Goal: Information Seeking & Learning: Check status

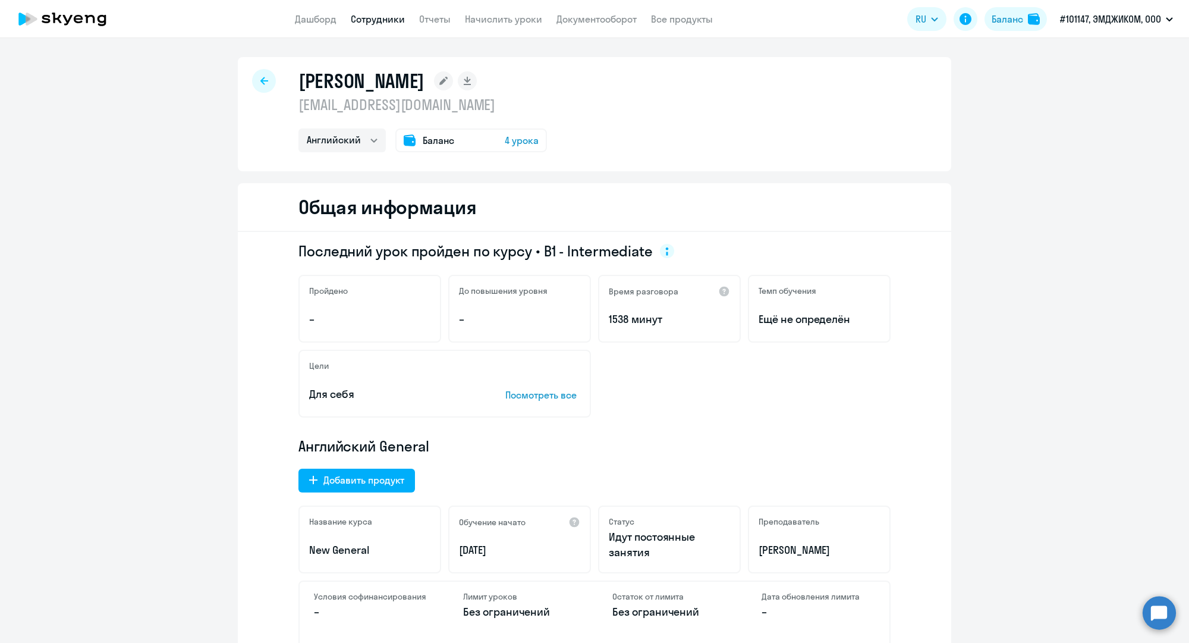
select select "english"
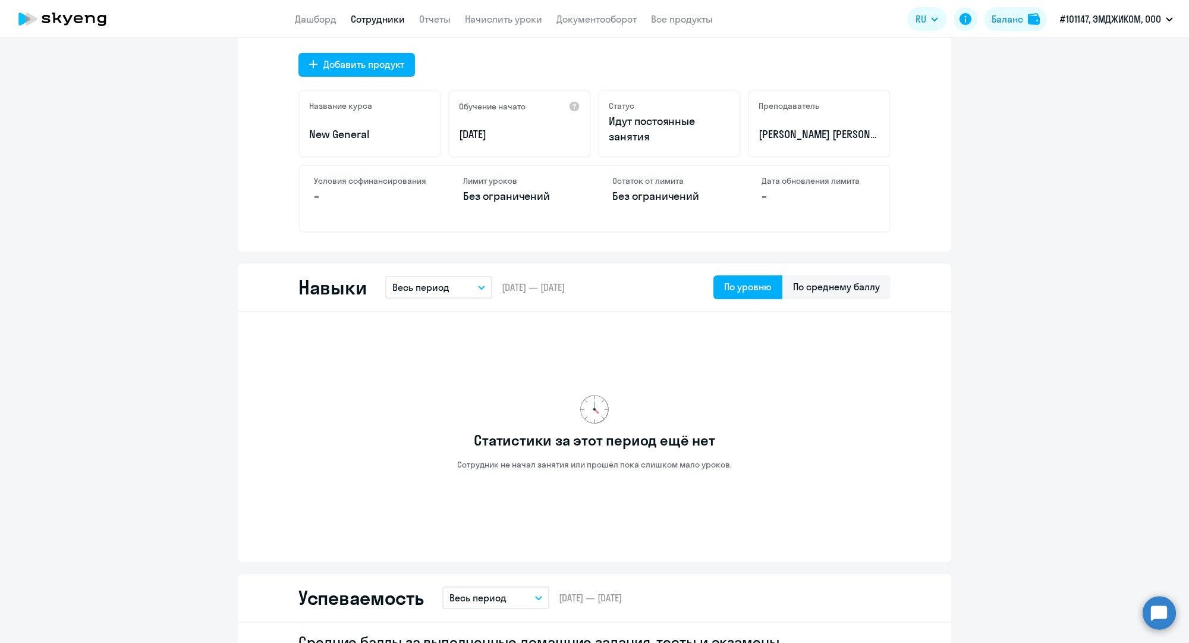
scroll to position [446, 0]
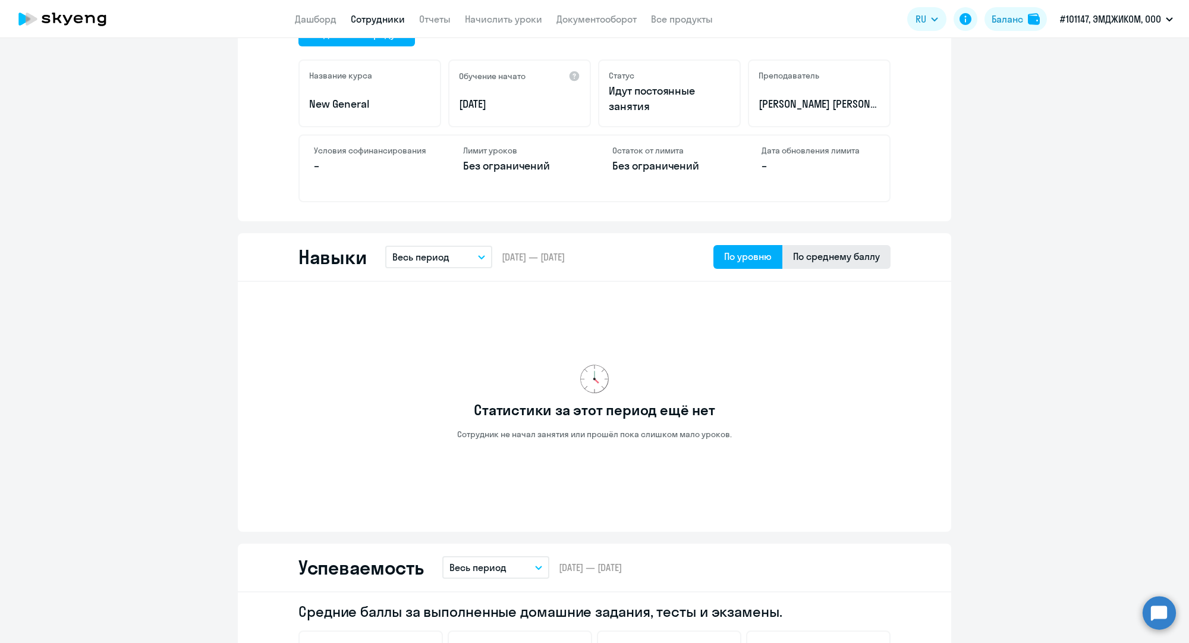
click at [867, 254] on div "По среднему баллу" at bounding box center [836, 256] width 87 height 14
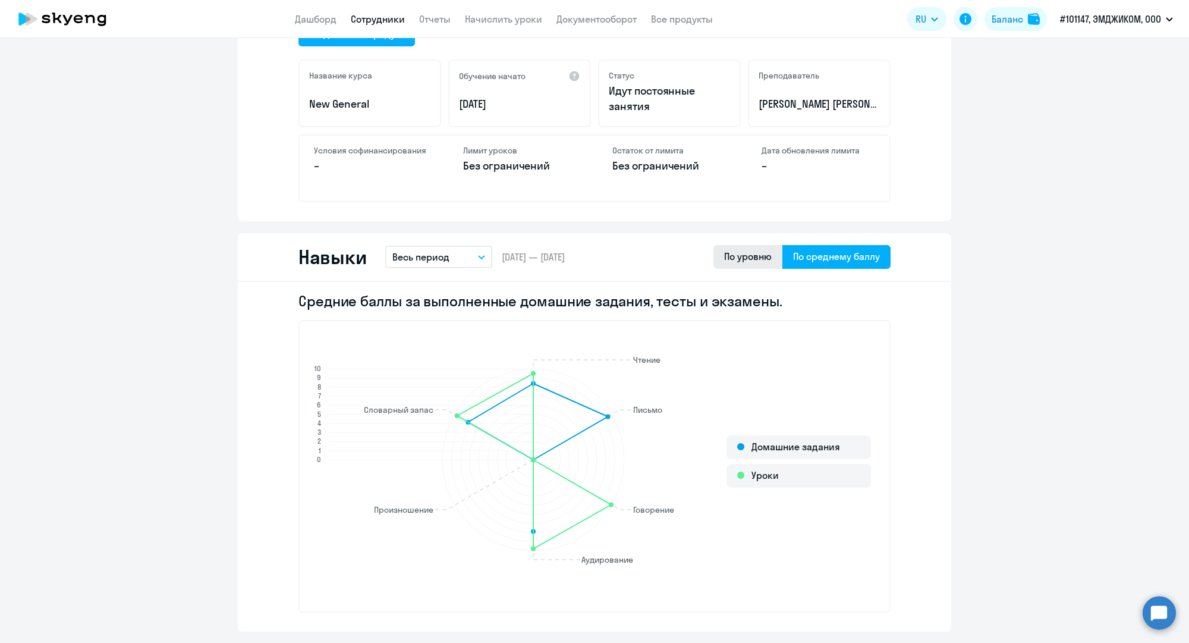
click at [744, 259] on div "По уровню" at bounding box center [748, 256] width 48 height 14
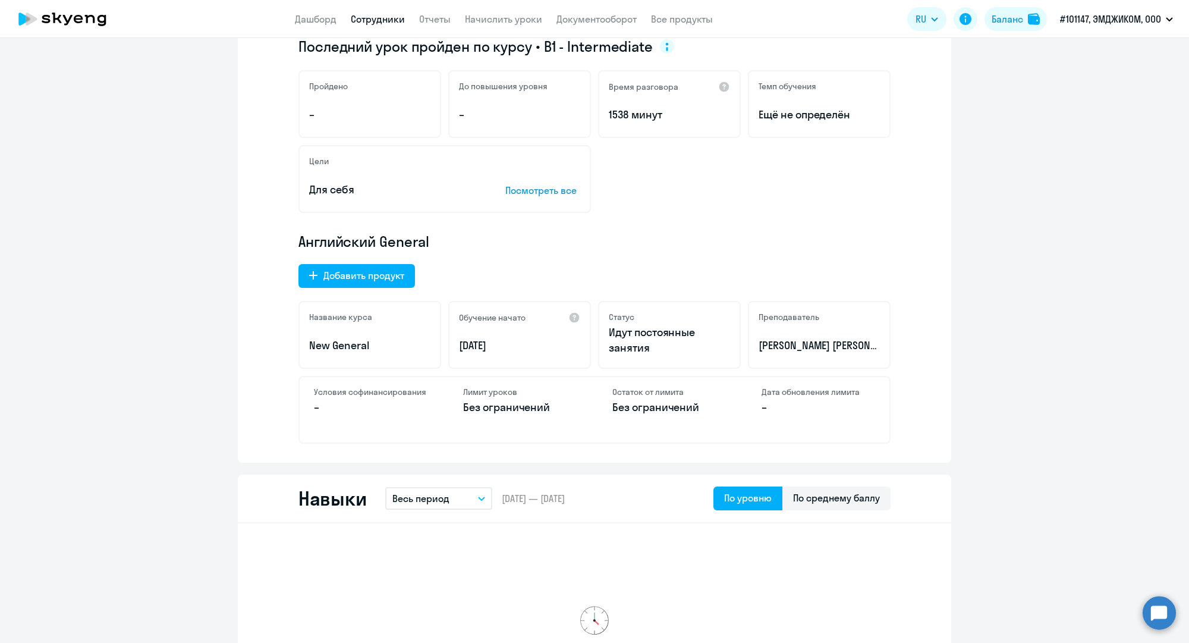
scroll to position [0, 0]
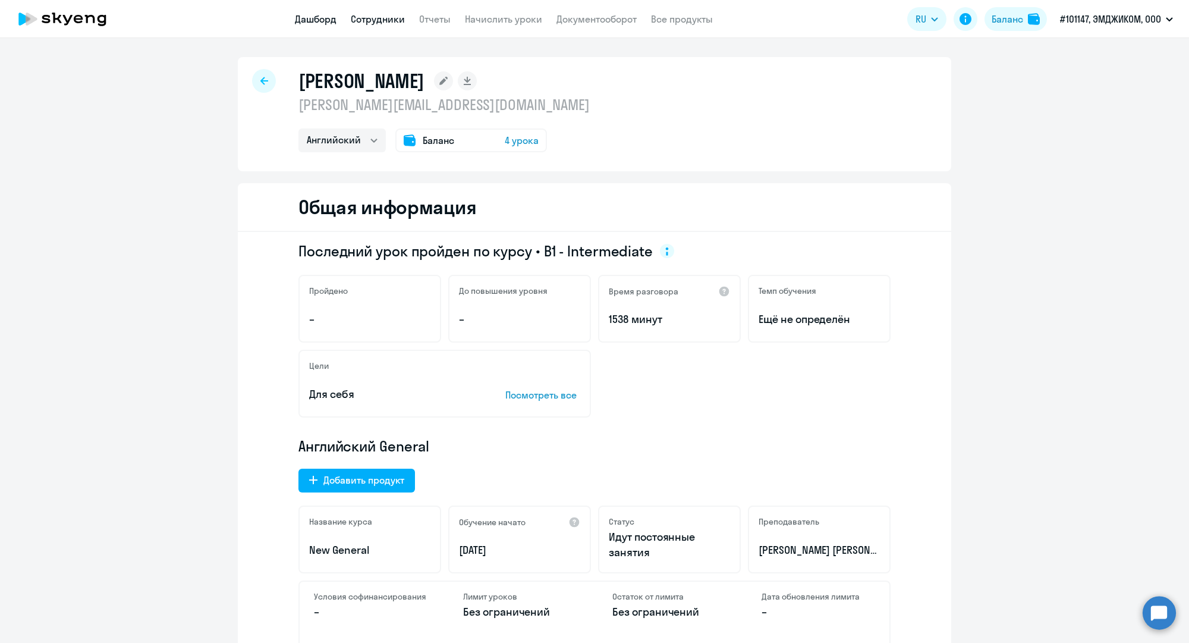
click at [320, 24] on link "Дашборд" at bounding box center [316, 19] width 42 height 12
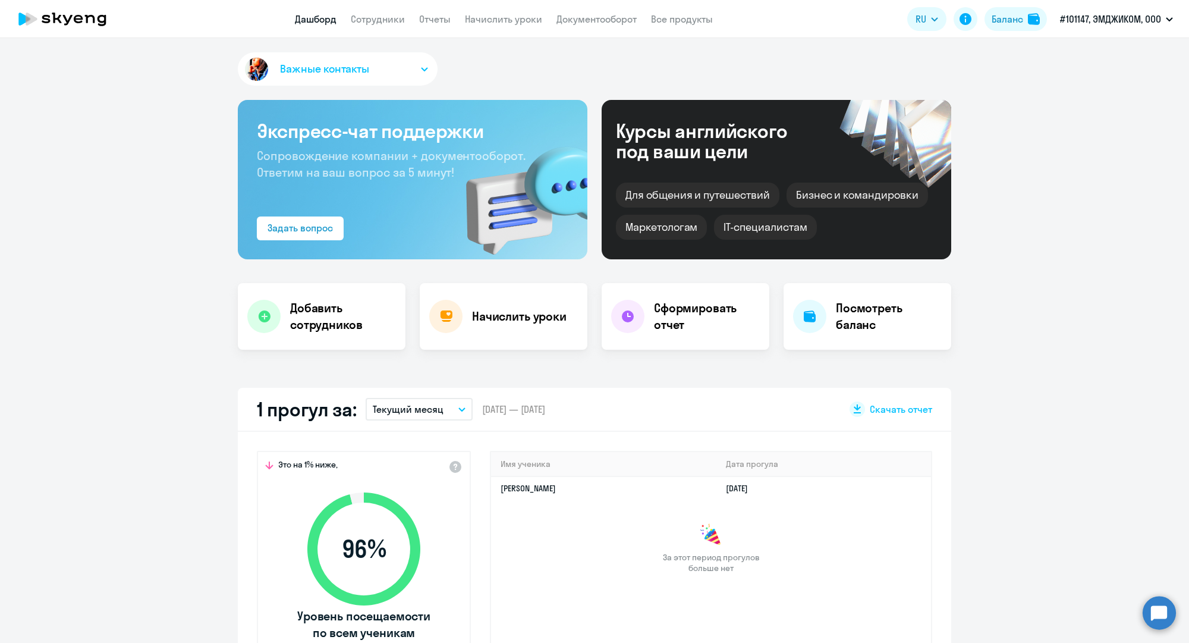
select select "30"
click at [329, 20] on link "Дашборд" at bounding box center [316, 19] width 42 height 12
